Goal: Task Accomplishment & Management: Manage account settings

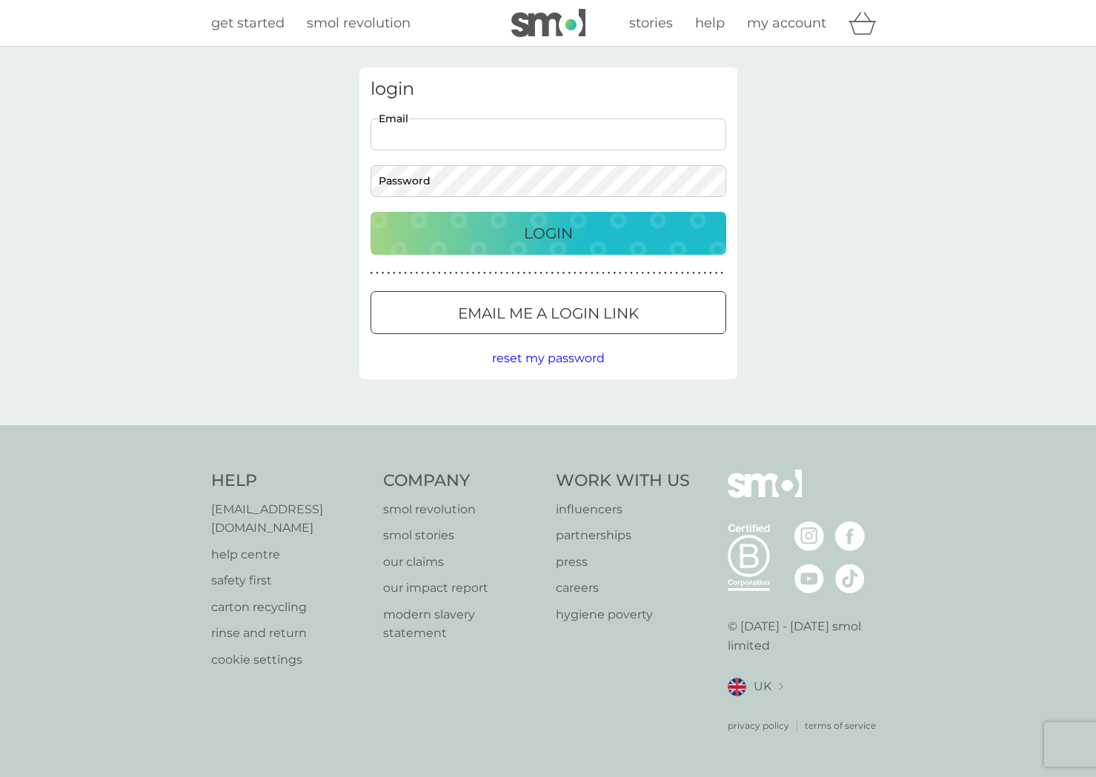
click at [485, 138] on input "Email" at bounding box center [548, 135] width 356 height 32
type input "[EMAIL_ADDRESS][DOMAIN_NAME]"
click at [508, 233] on div "Login" at bounding box center [548, 233] width 326 height 24
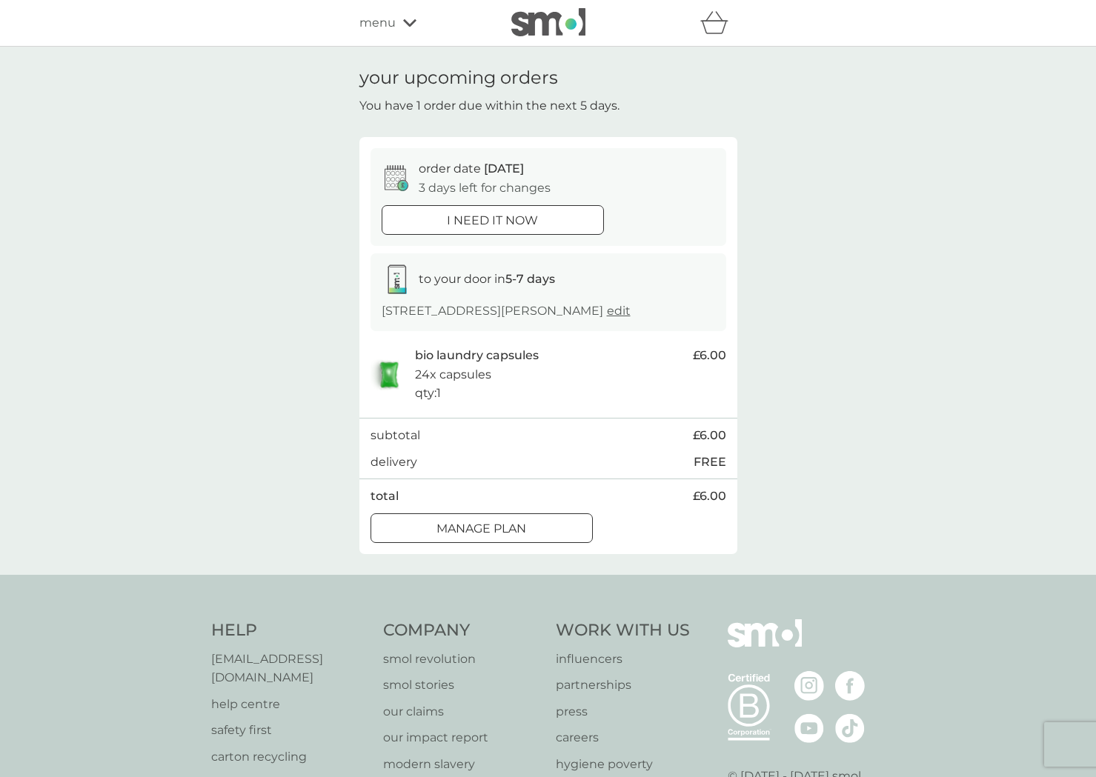
click at [487, 526] on div at bounding box center [481, 529] width 53 height 16
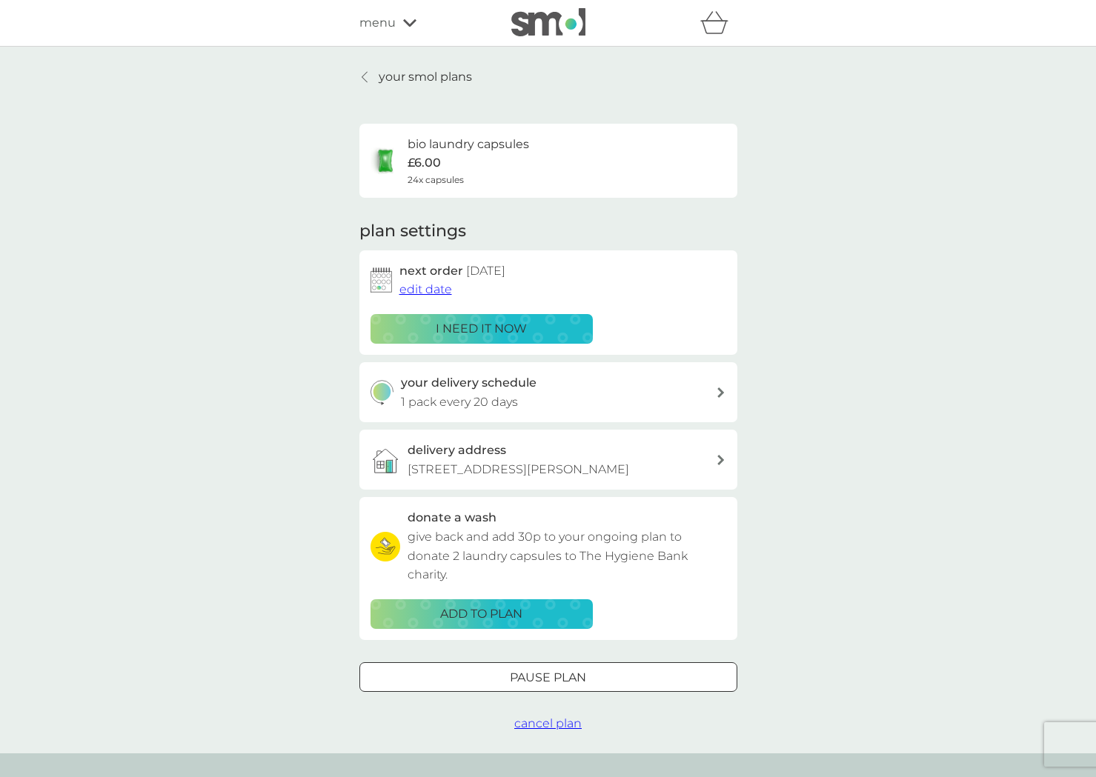
click at [432, 289] on span "edit date" at bounding box center [425, 289] width 53 height 14
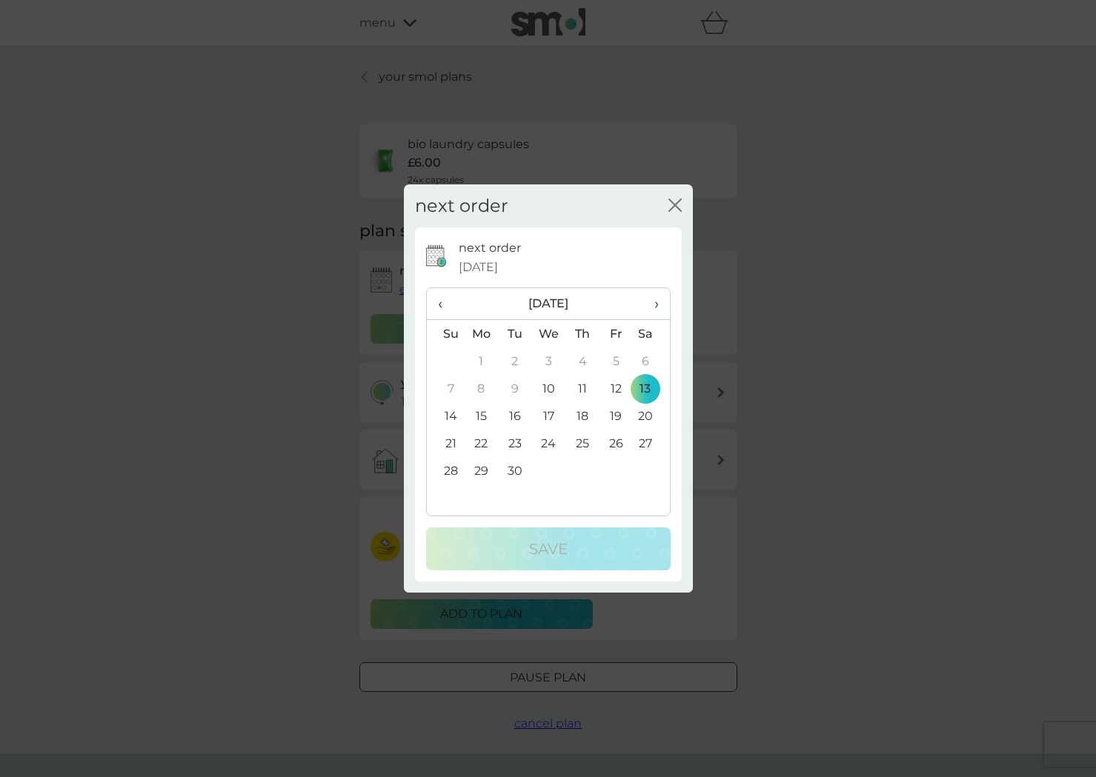
click at [482, 443] on td "22" at bounding box center [481, 443] width 34 height 27
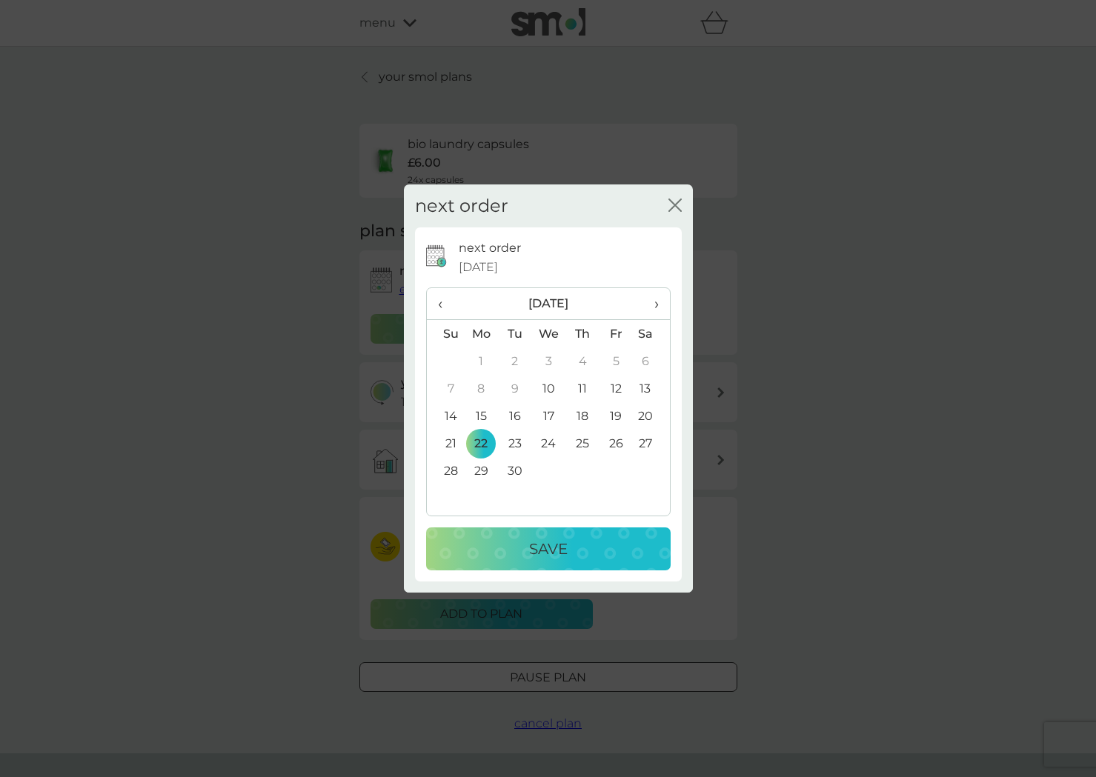
click at [537, 544] on p "Save" at bounding box center [548, 549] width 39 height 24
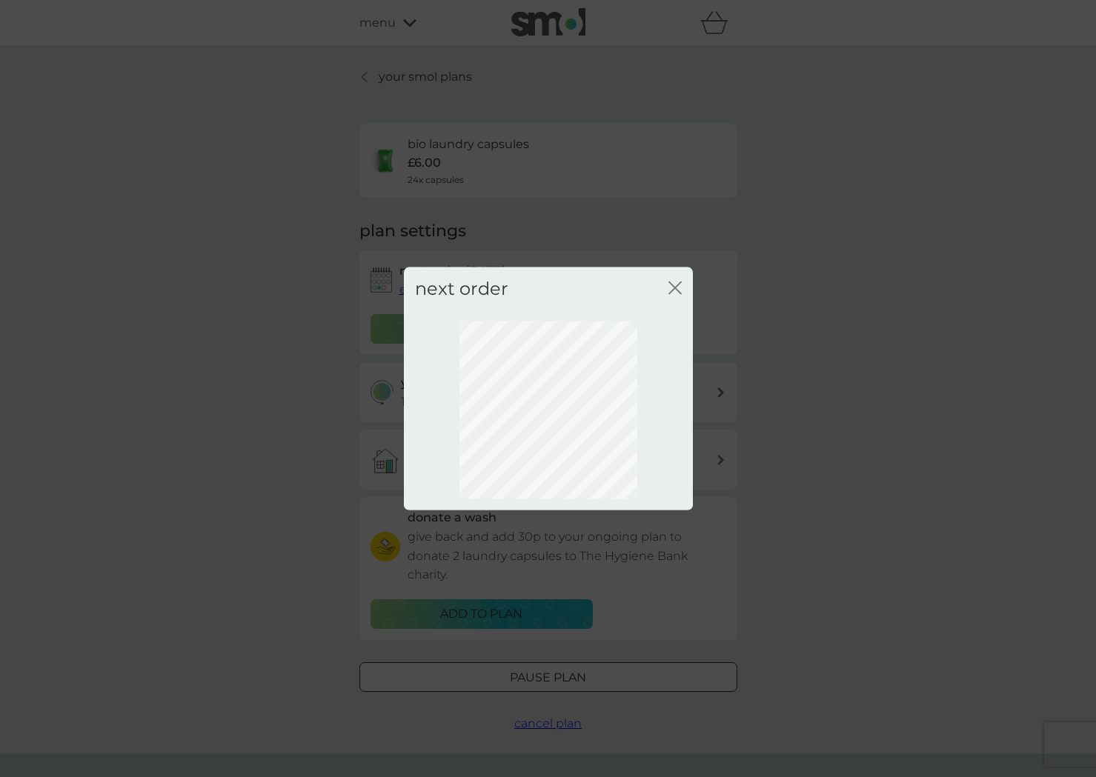
click at [673, 285] on icon "close" at bounding box center [674, 287] width 13 height 13
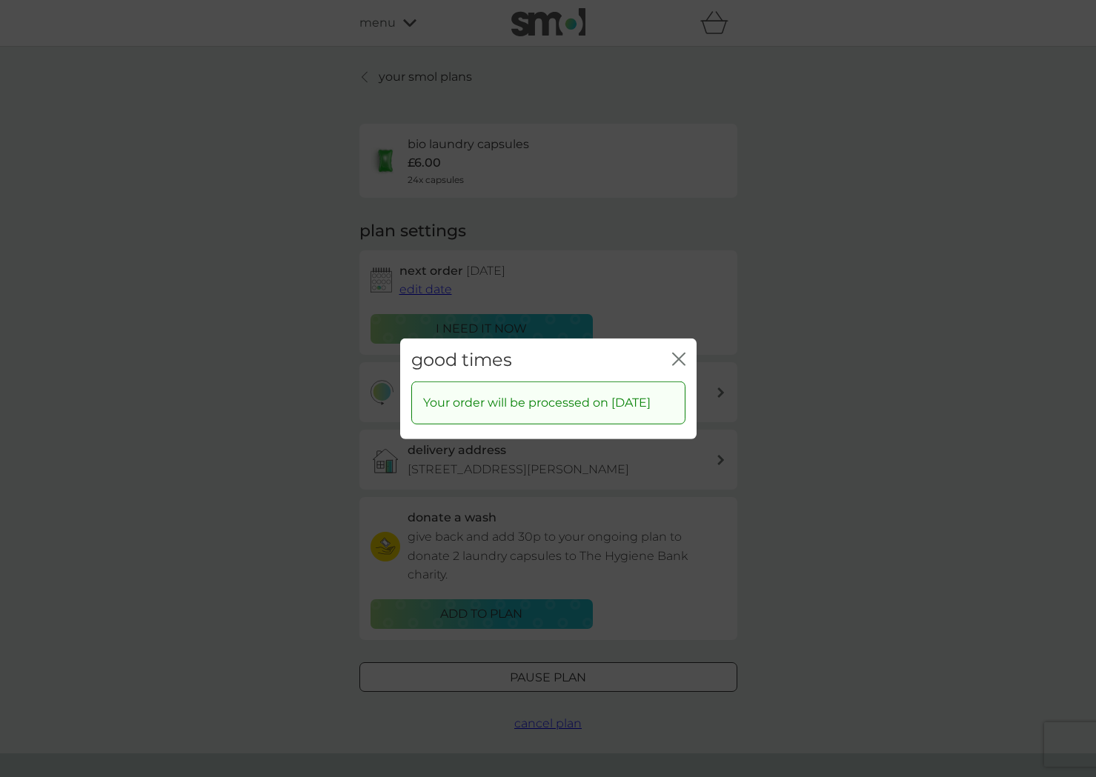
click at [677, 352] on icon "close" at bounding box center [678, 358] width 13 height 13
